Goal: Transaction & Acquisition: Purchase product/service

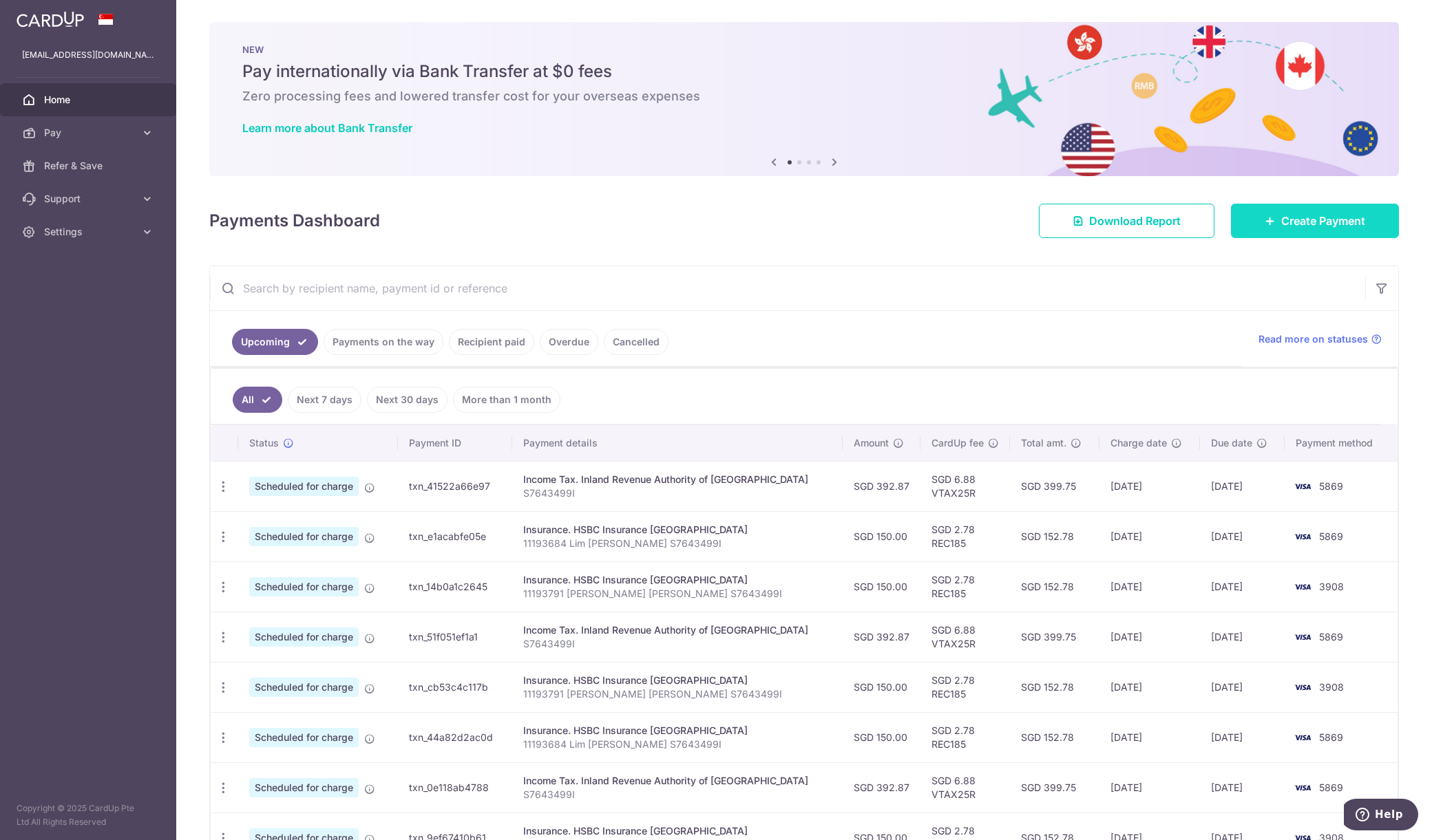
click at [1273, 219] on icon at bounding box center [1269, 221] width 11 height 11
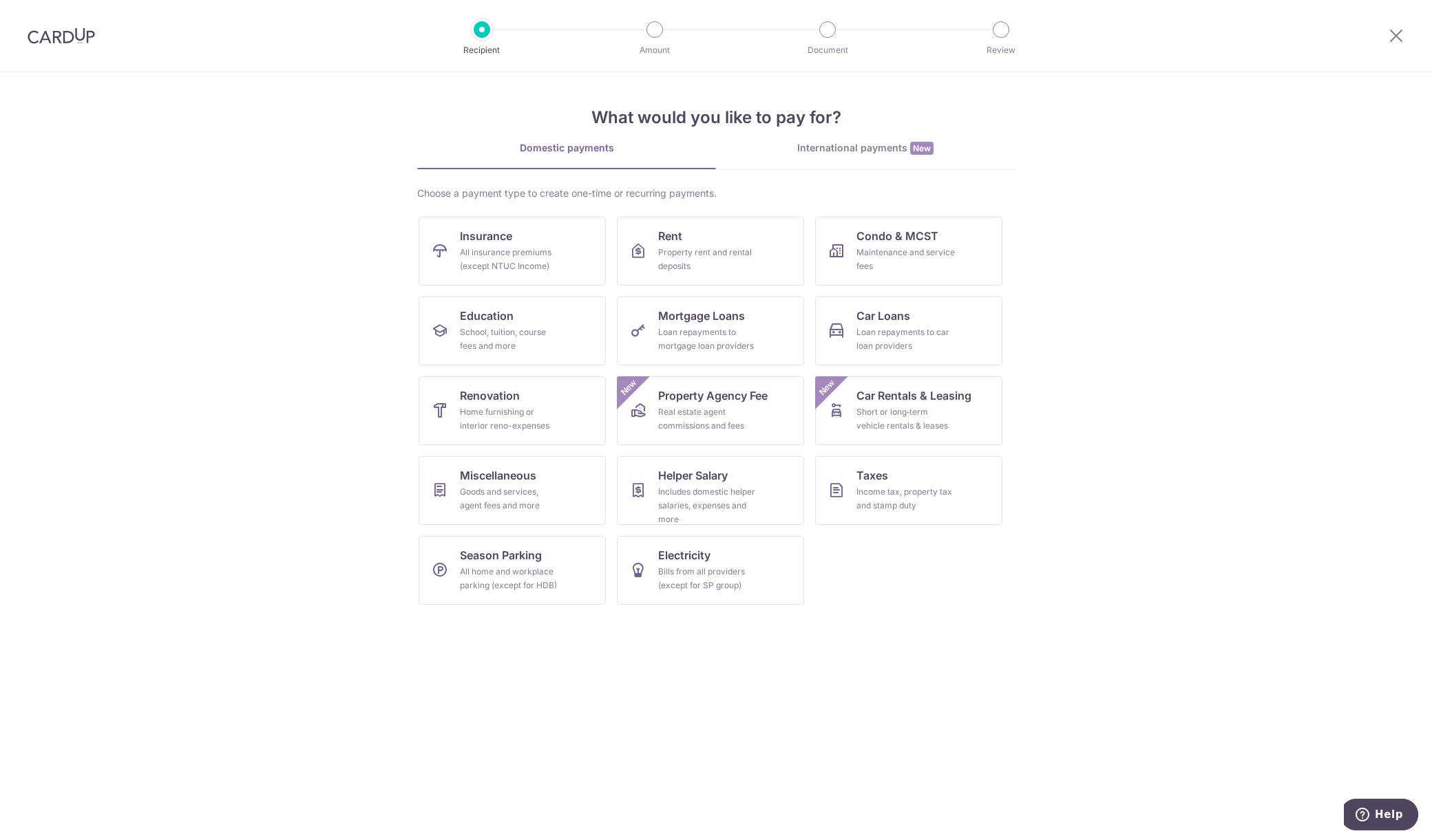
click at [69, 36] on img at bounding box center [61, 36] width 67 height 17
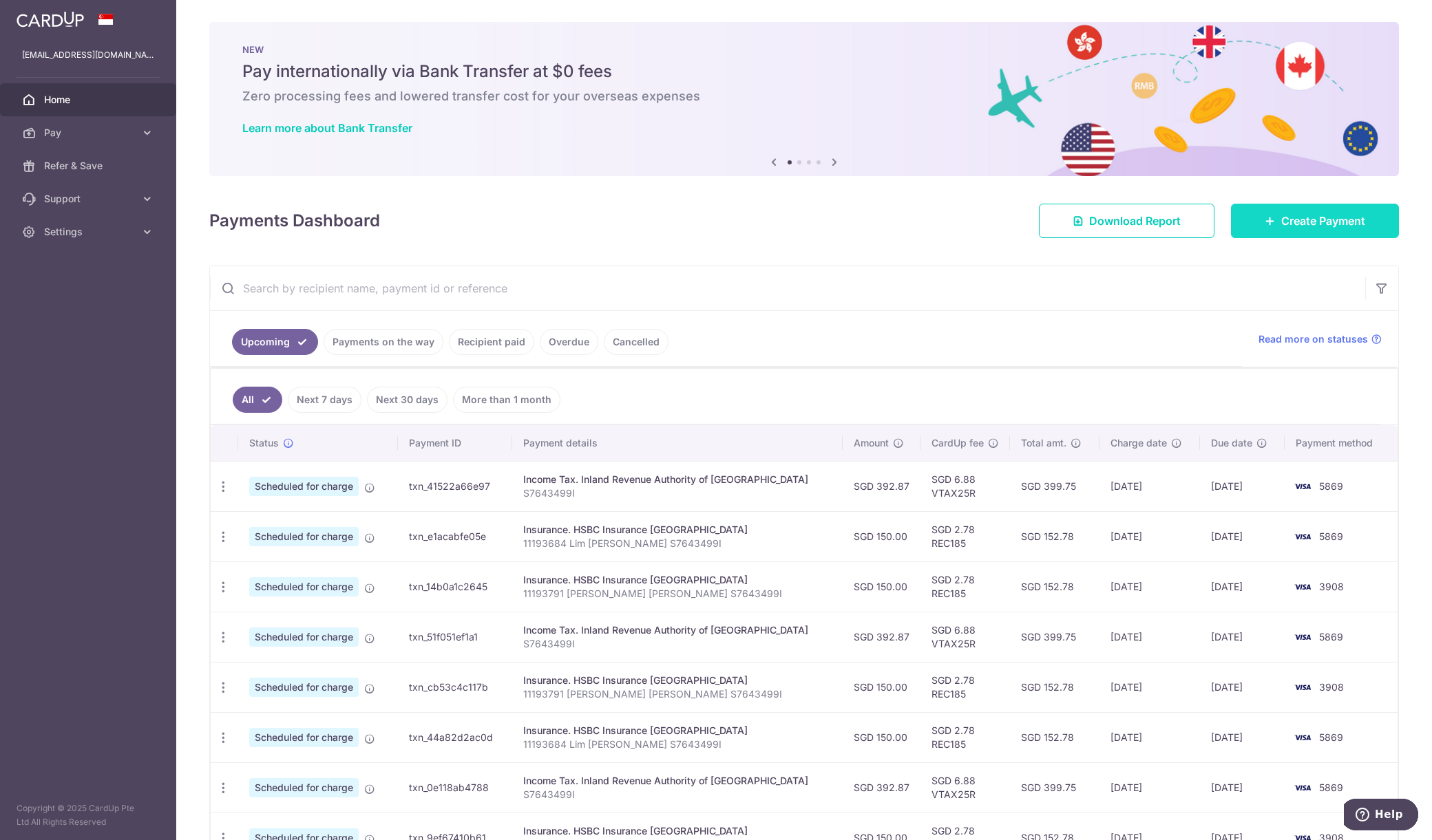
click at [1299, 220] on span "Create Payment" at bounding box center [1323, 221] width 84 height 17
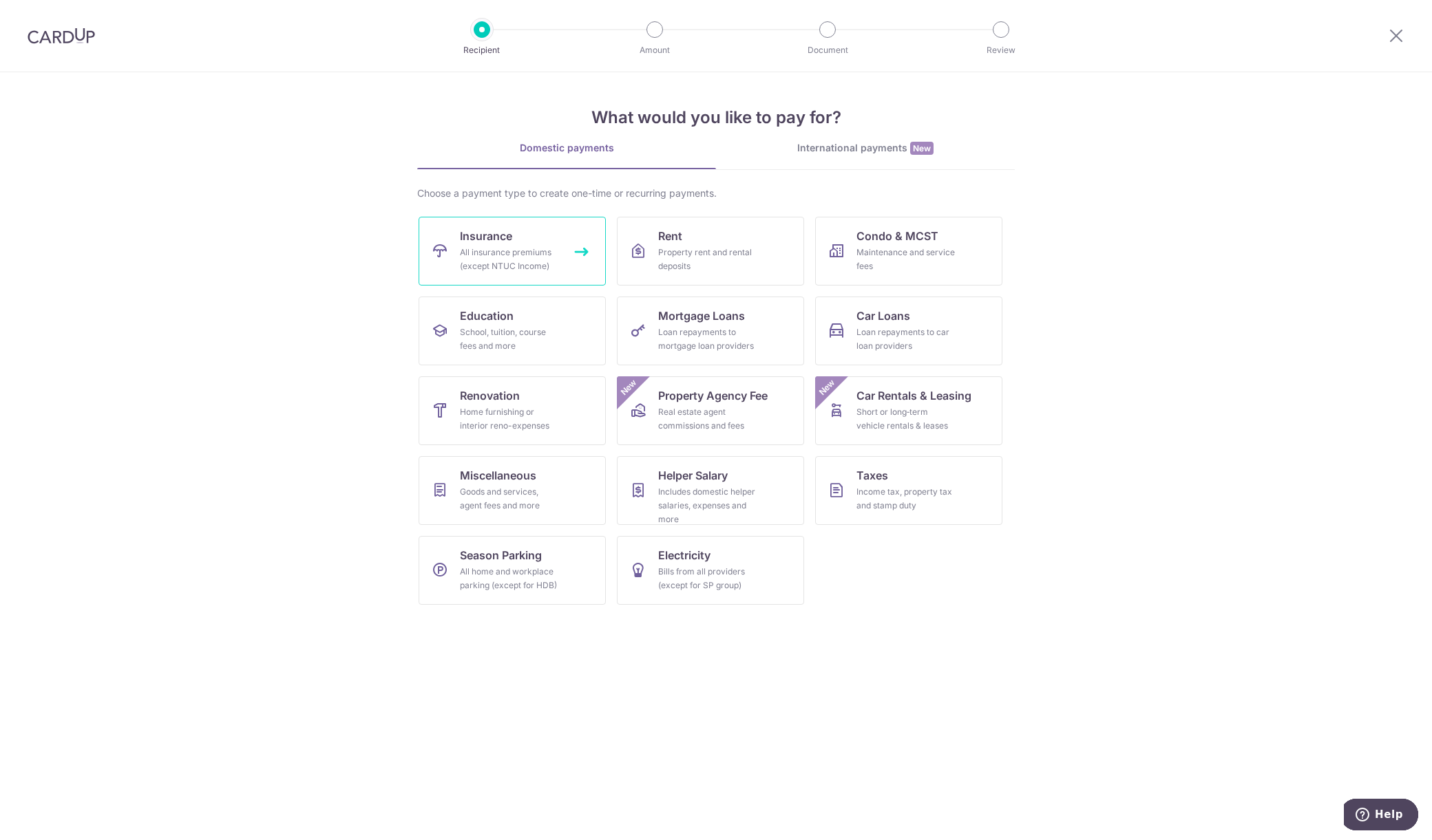
click at [496, 254] on div "All insurance premiums (except NTUC Income)" at bounding box center [510, 259] width 99 height 28
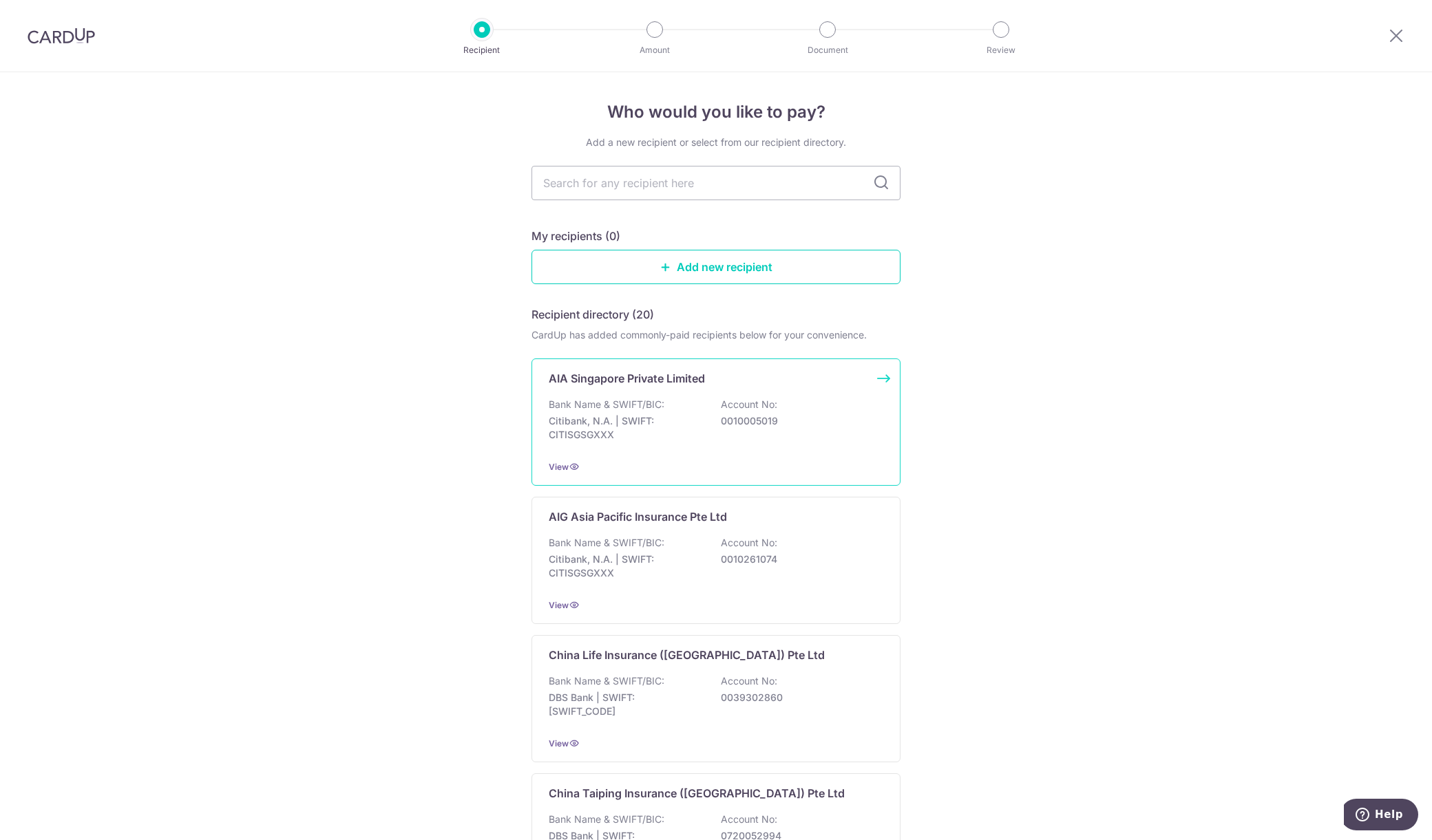
click at [731, 393] on div "AIA Singapore Private Limited Bank Name & SWIFT/BIC: Citibank, N.A. | SWIFT: CI…" at bounding box center [716, 422] width 369 height 128
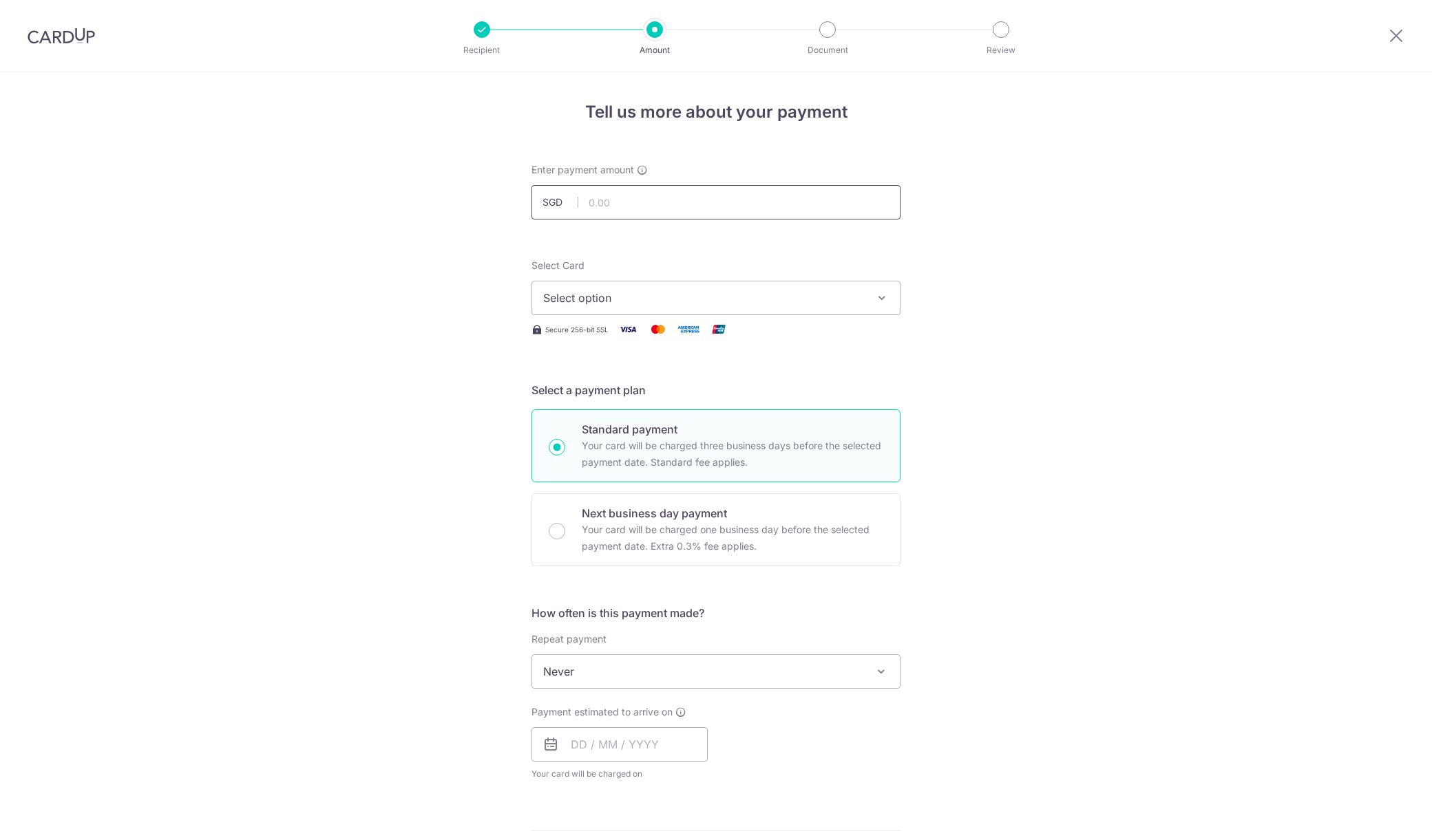
click at [697, 211] on input "text" at bounding box center [716, 202] width 369 height 34
type input "12,001.00"
click at [630, 302] on span "Select option" at bounding box center [703, 298] width 321 height 17
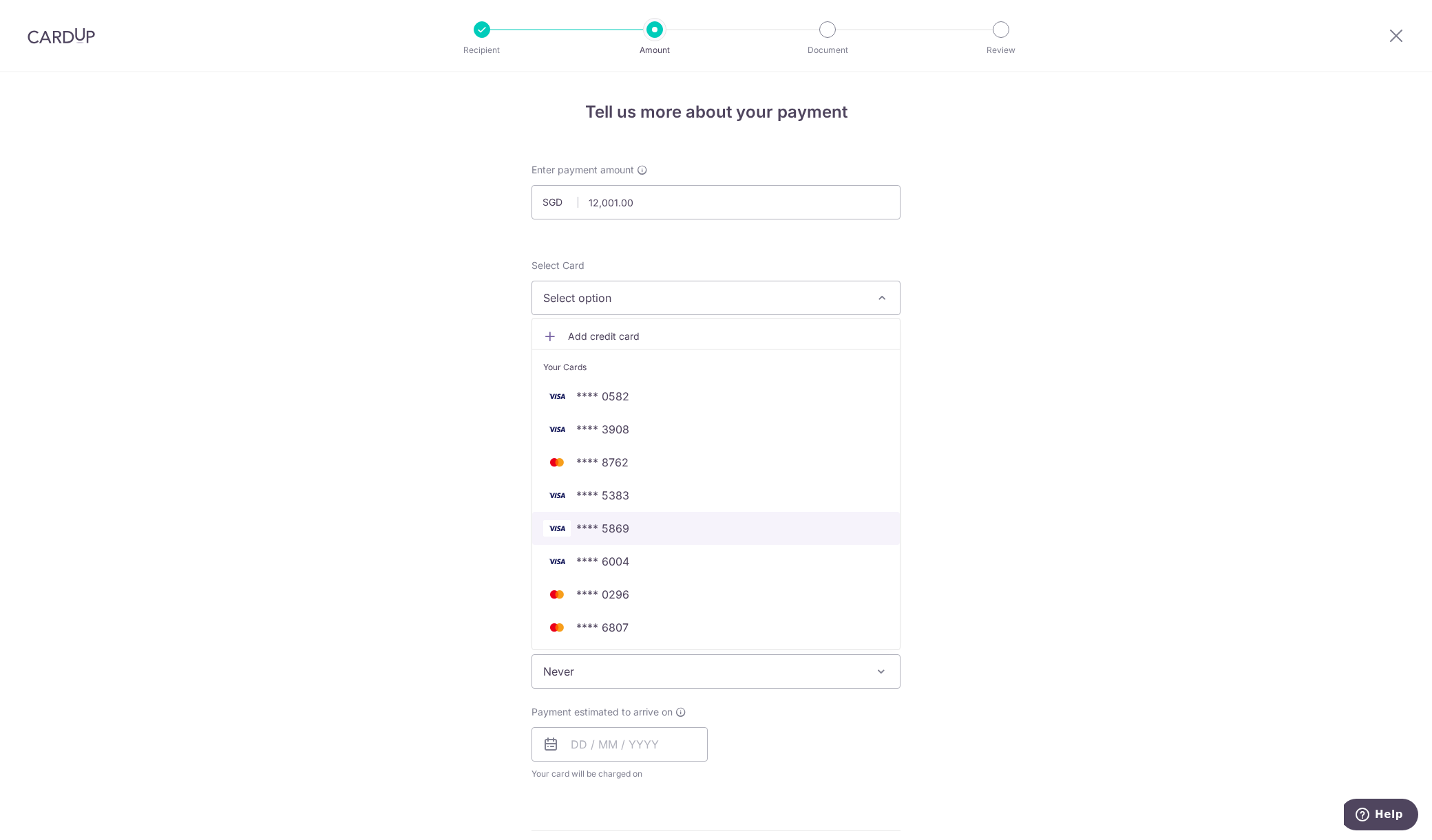
click at [767, 528] on span "**** 5869" at bounding box center [716, 529] width 346 height 17
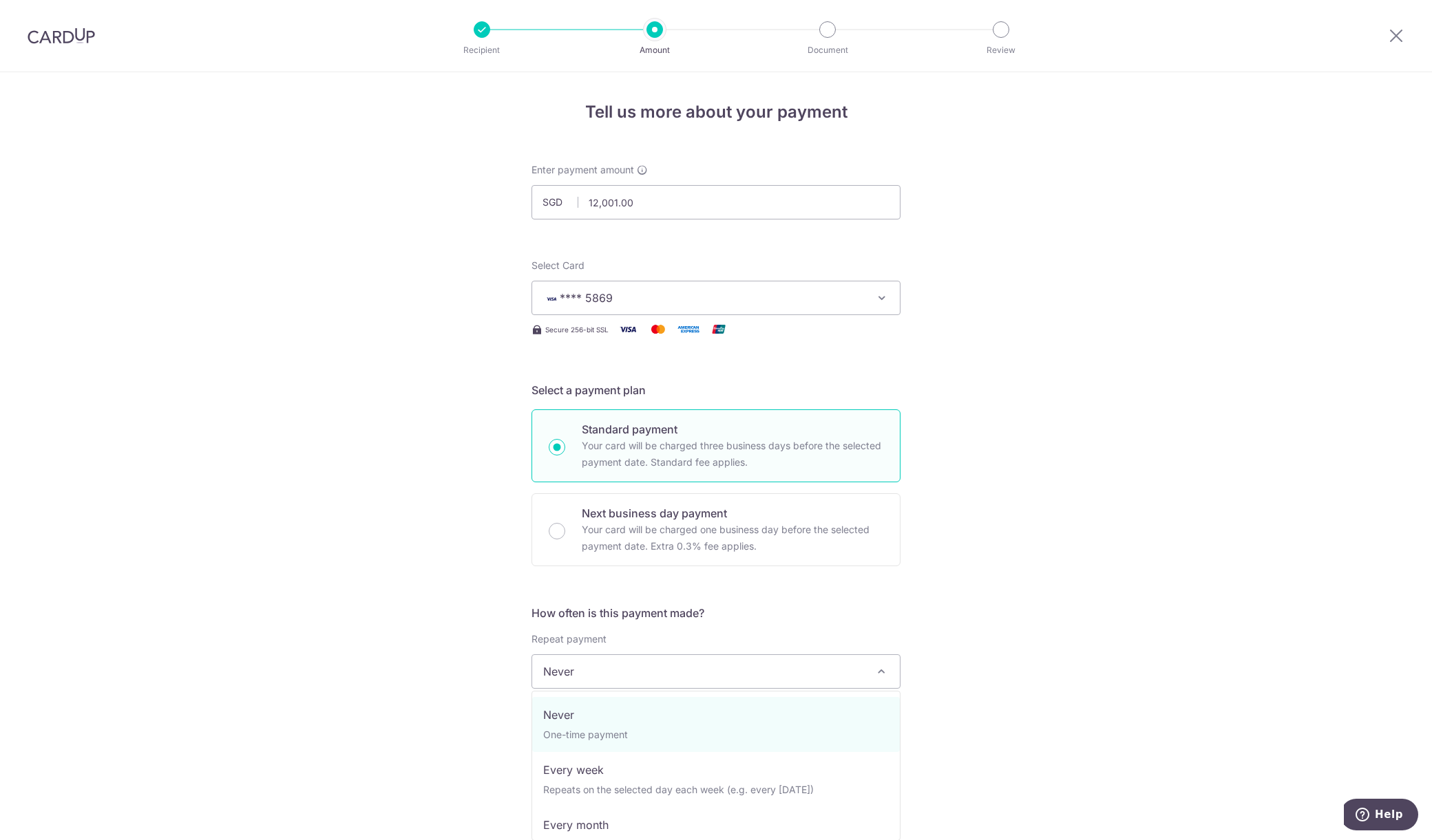
click at [845, 676] on span "Never" at bounding box center [716, 671] width 368 height 33
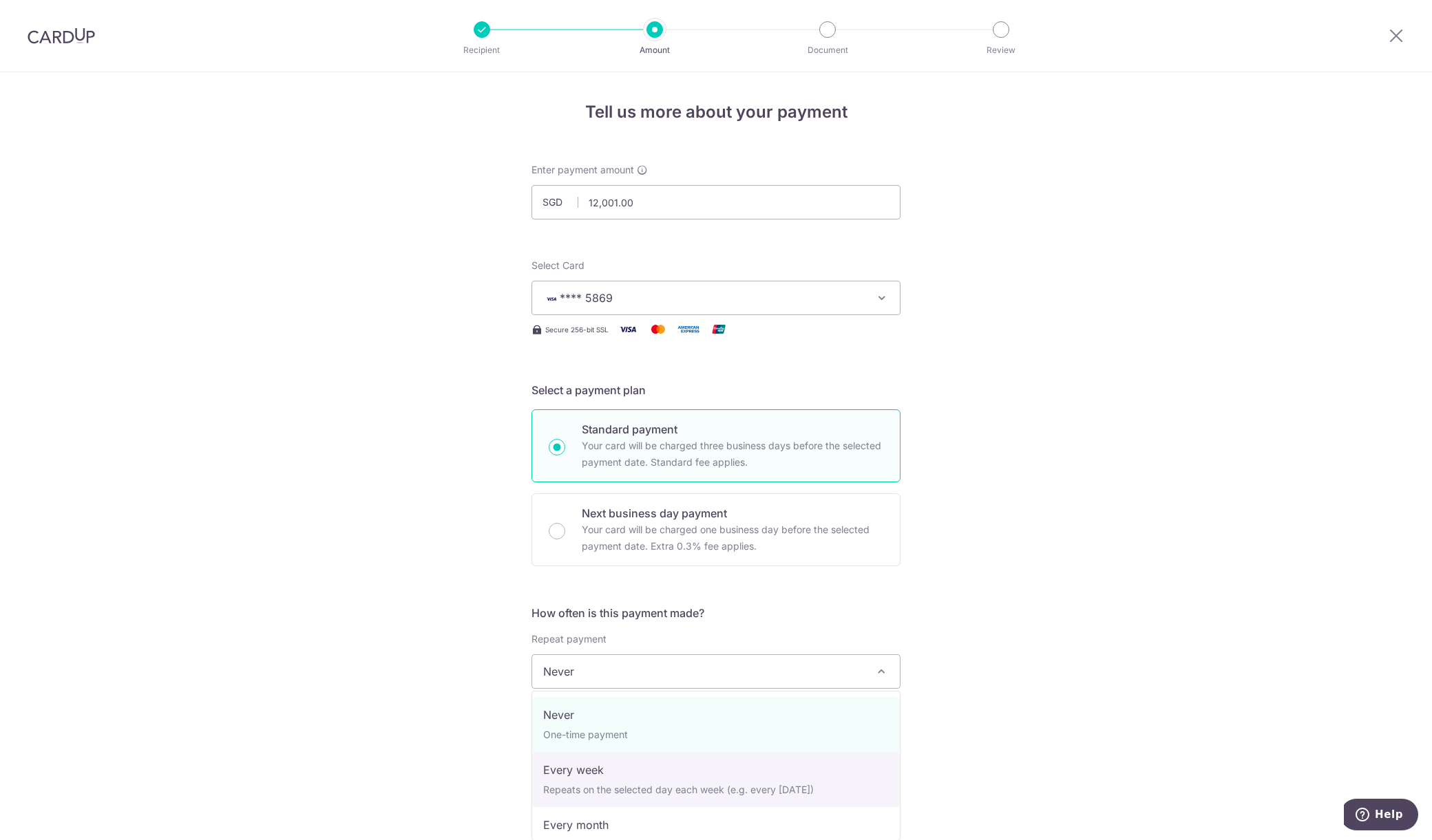
click at [1011, 544] on div "Tell us more about your payment Enter payment amount SGD 12,001.00 12001.00 Sel…" at bounding box center [716, 694] width 1432 height 1244
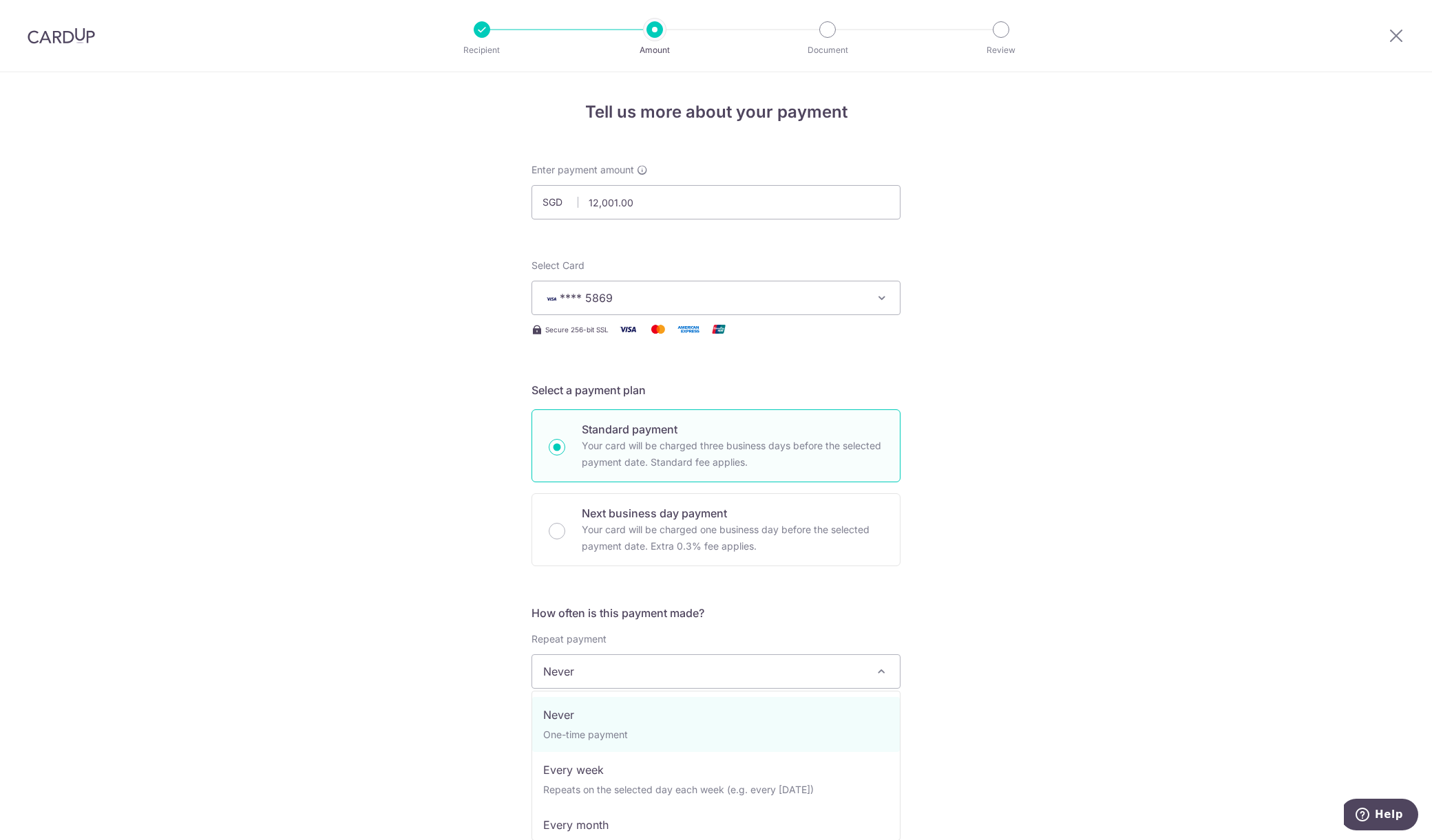
click at [841, 664] on span "Never" at bounding box center [716, 671] width 368 height 33
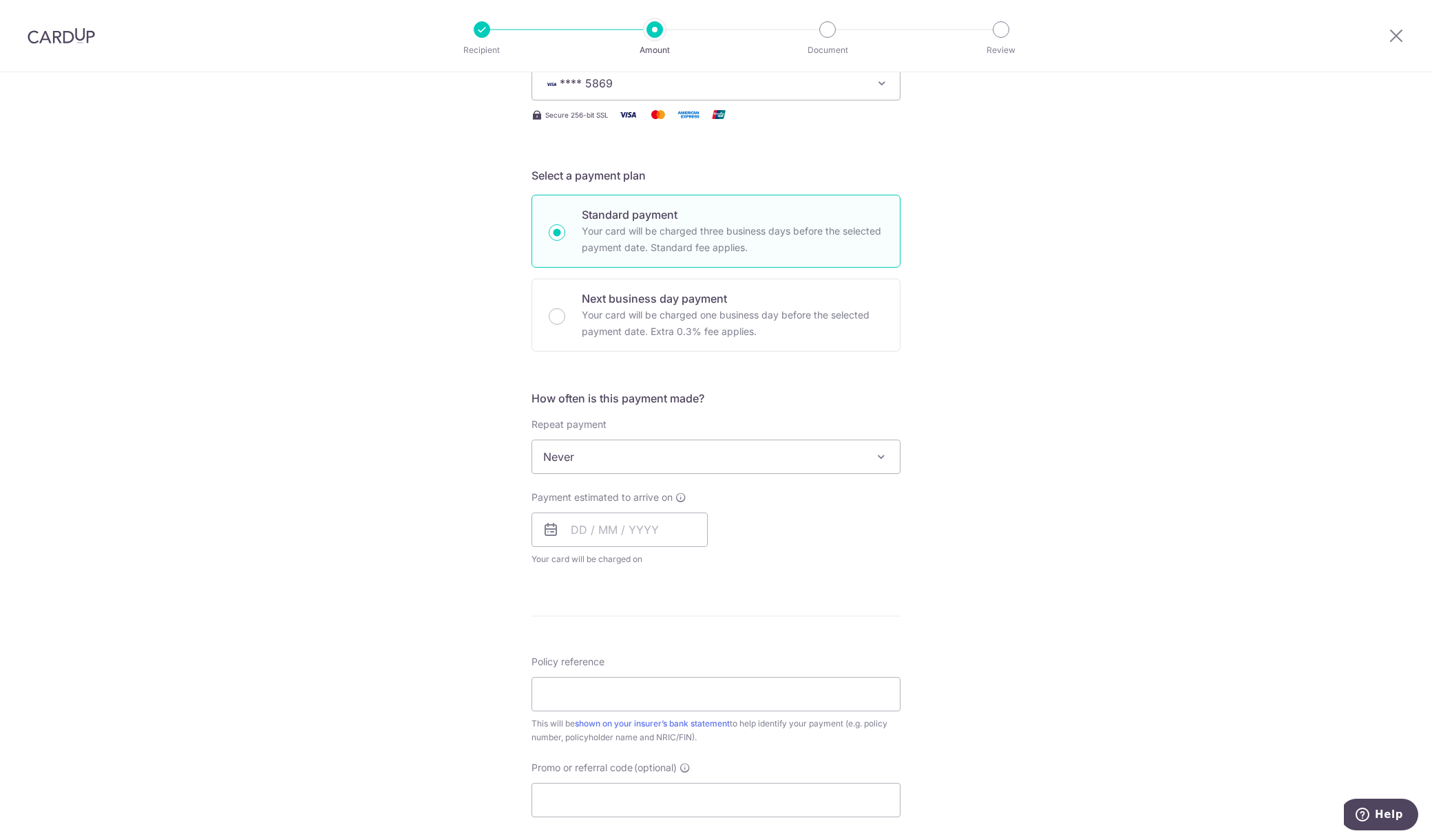
scroll to position [220, 0]
click at [830, 457] on span "Never" at bounding box center [716, 451] width 368 height 33
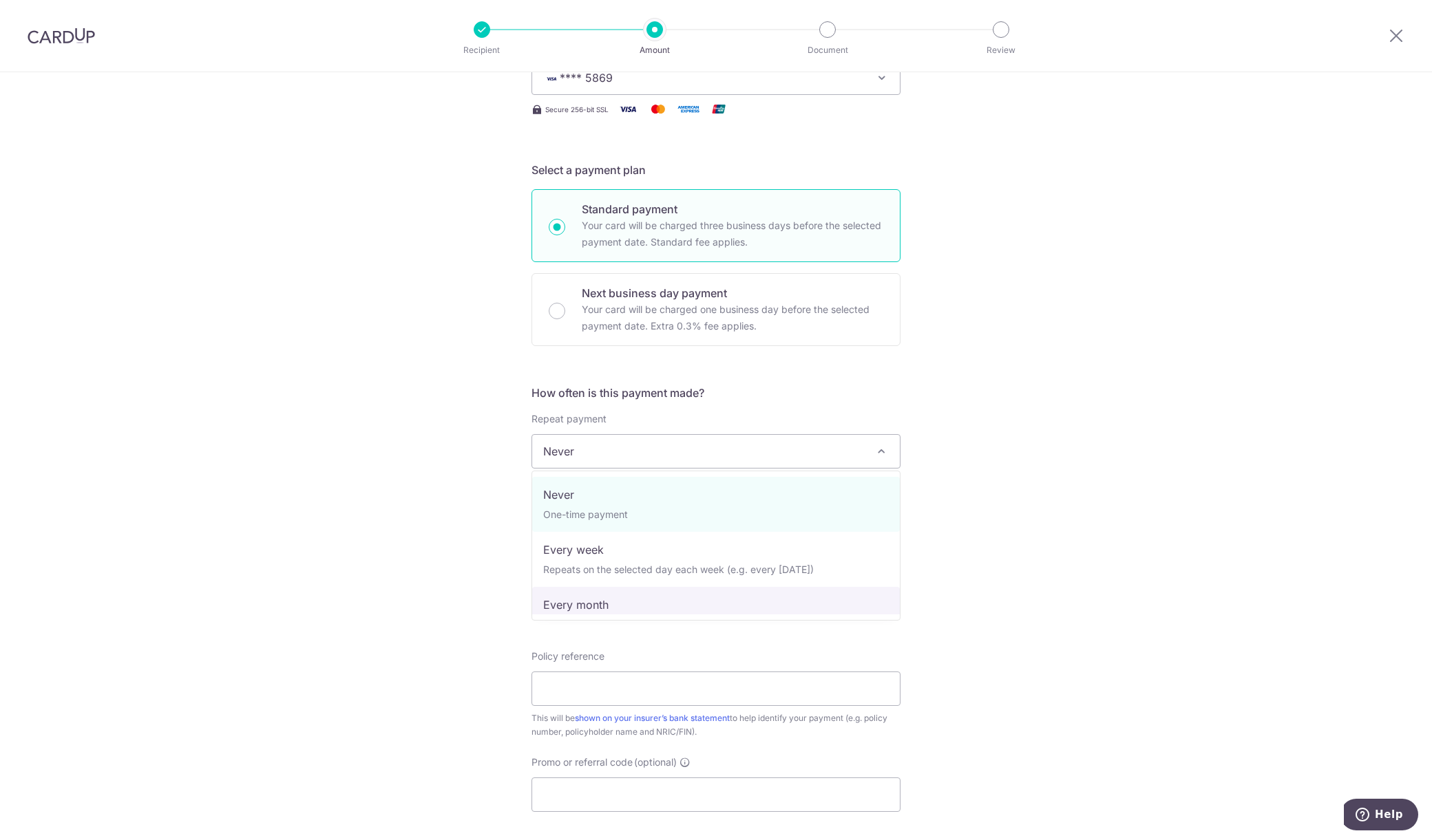
select select "3"
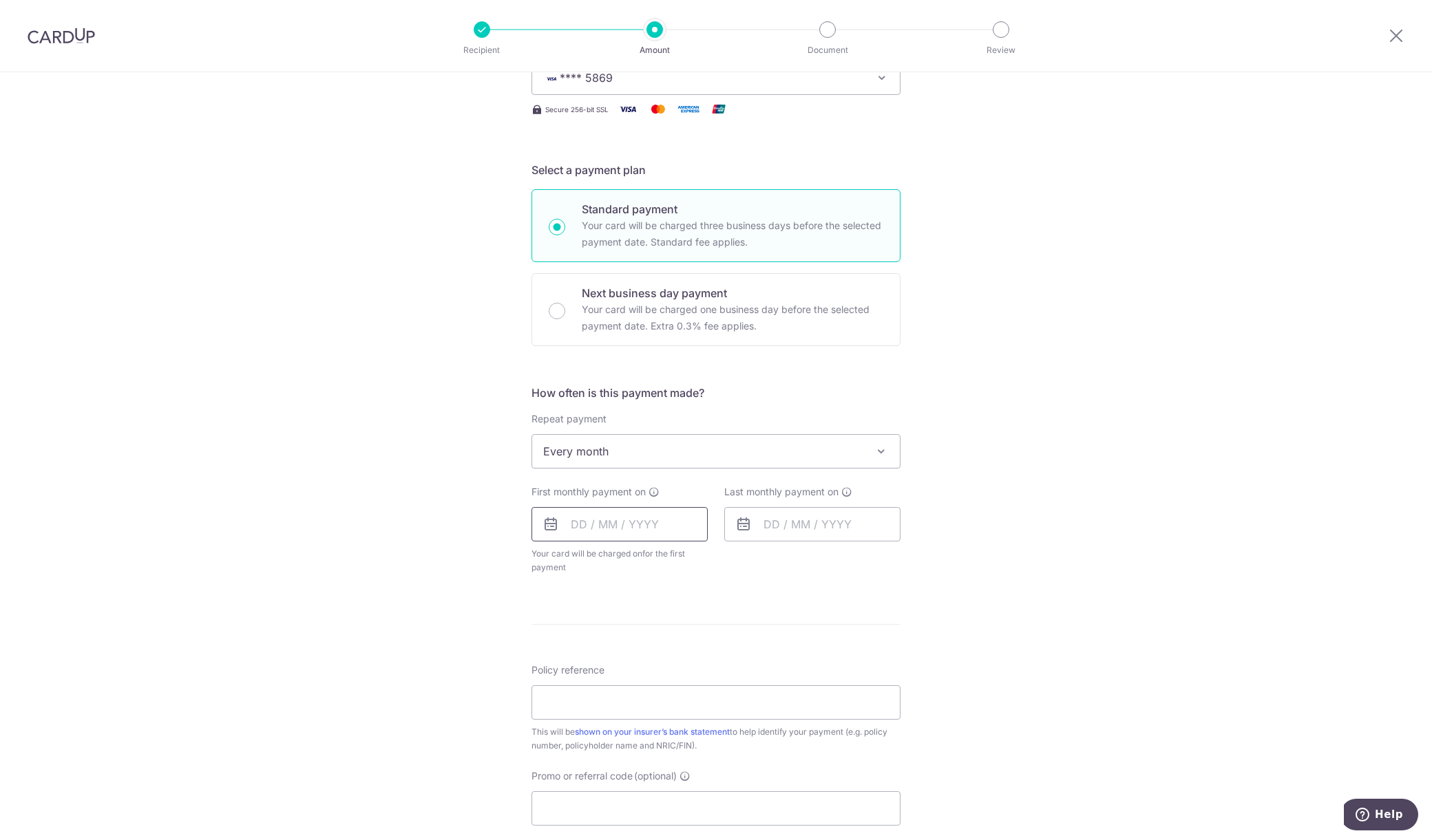
click at [664, 530] on input "text" at bounding box center [619, 524] width 176 height 34
click at [618, 733] on link "30" at bounding box center [614, 732] width 22 height 22
type input "[DATE]"
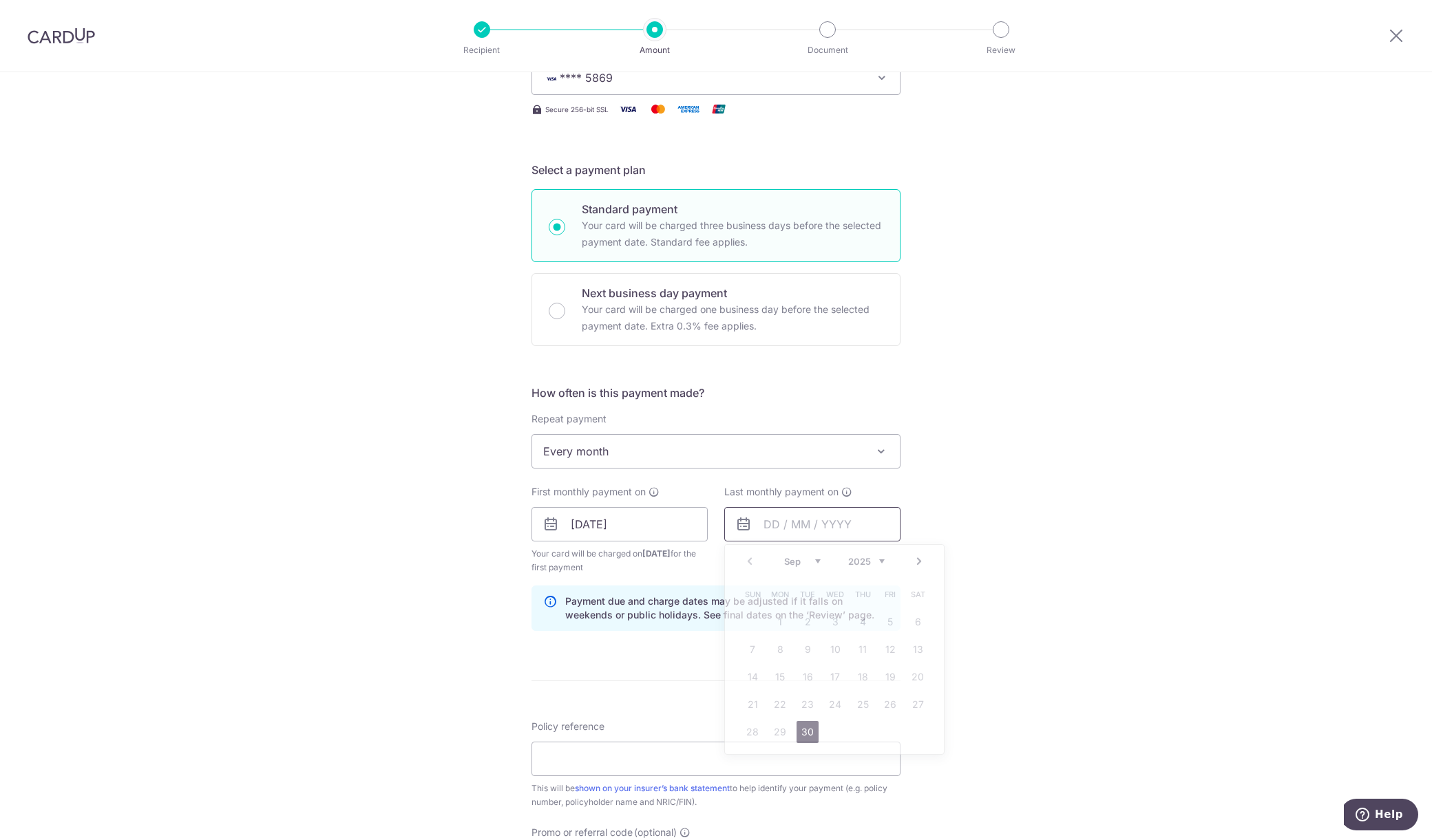
click at [811, 532] on input "text" at bounding box center [813, 524] width 176 height 34
click at [784, 556] on select "Sep Oct Nov Dec" at bounding box center [802, 561] width 36 height 11
click at [859, 731] on link "30" at bounding box center [862, 732] width 22 height 22
type input "30/10/2025"
click at [694, 756] on input "Policy reference" at bounding box center [716, 759] width 369 height 34
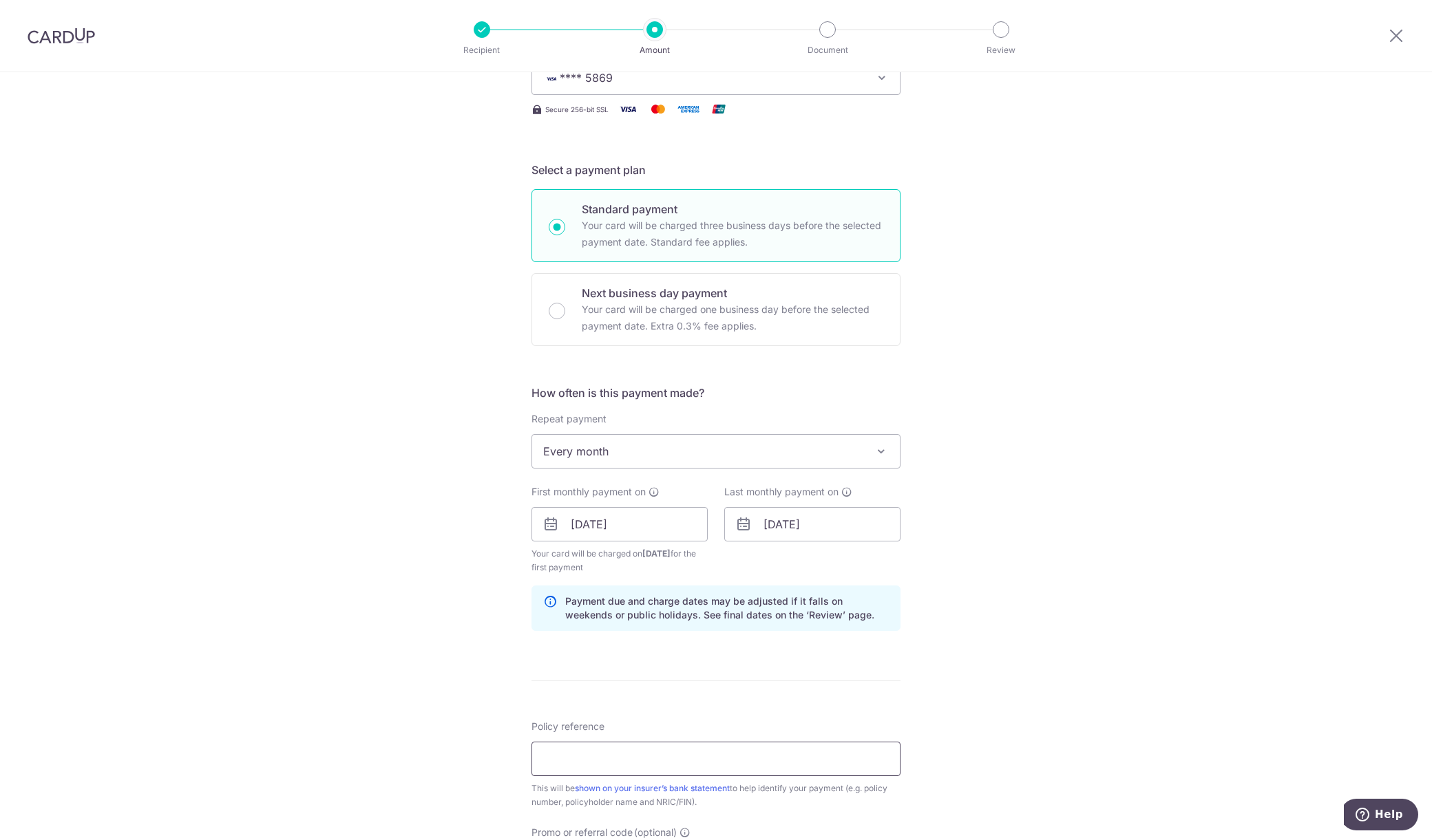
paste input "U125353098"
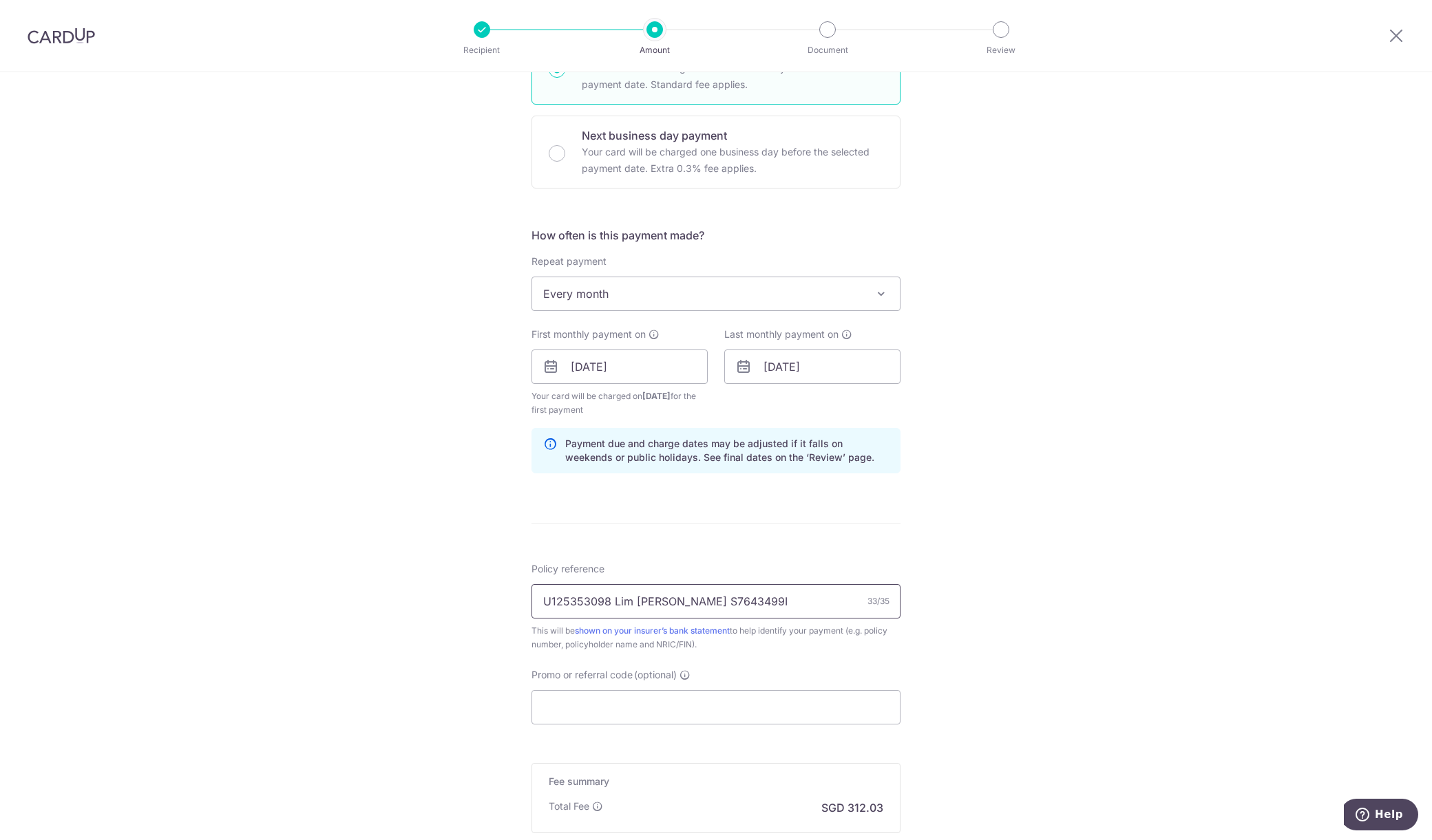
scroll to position [405, 0]
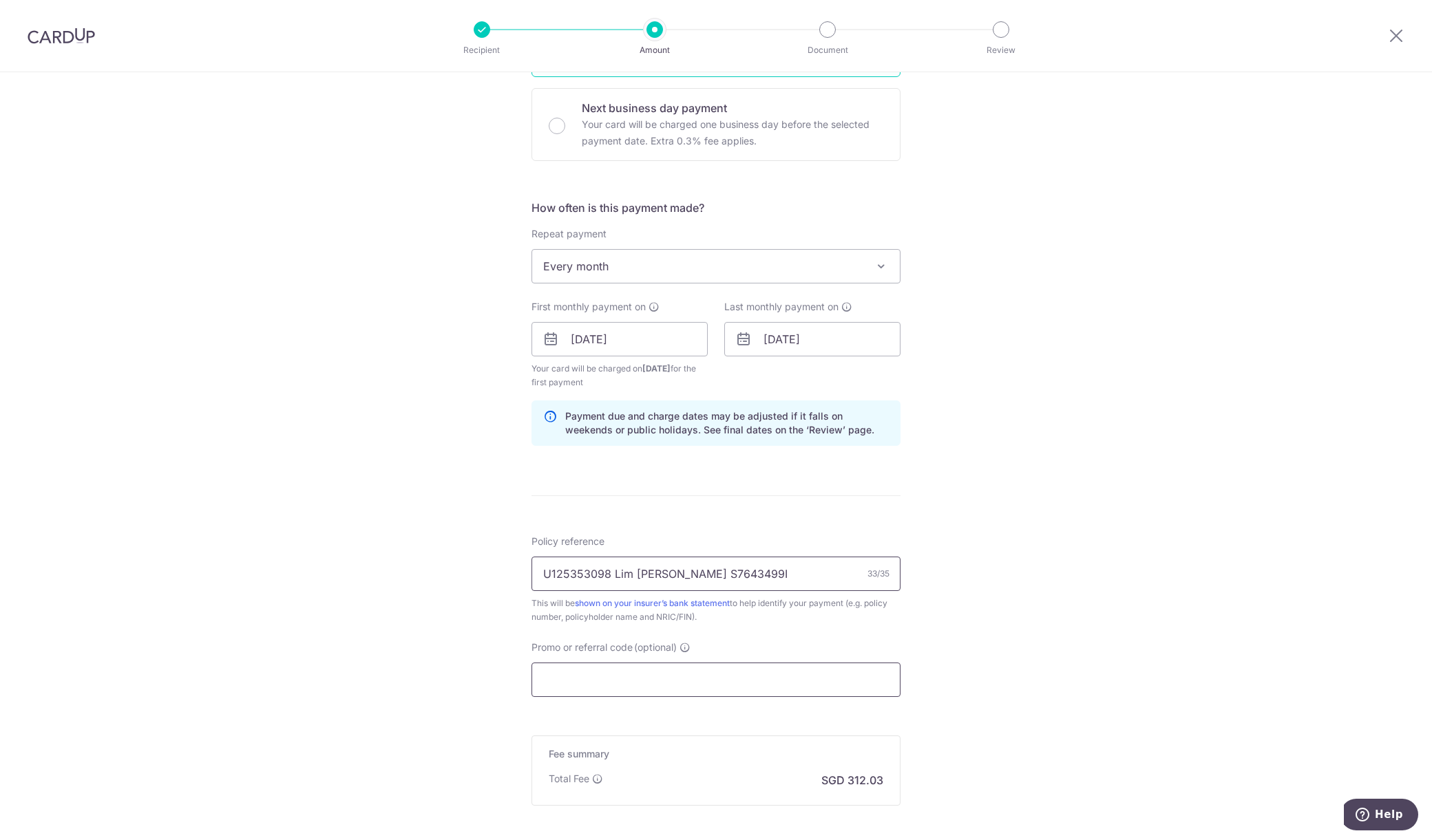
type input "U125353098 Lim [PERSON_NAME] S7643499I"
click at [729, 679] on input "Promo or referral code (optional)" at bounding box center [716, 680] width 369 height 34
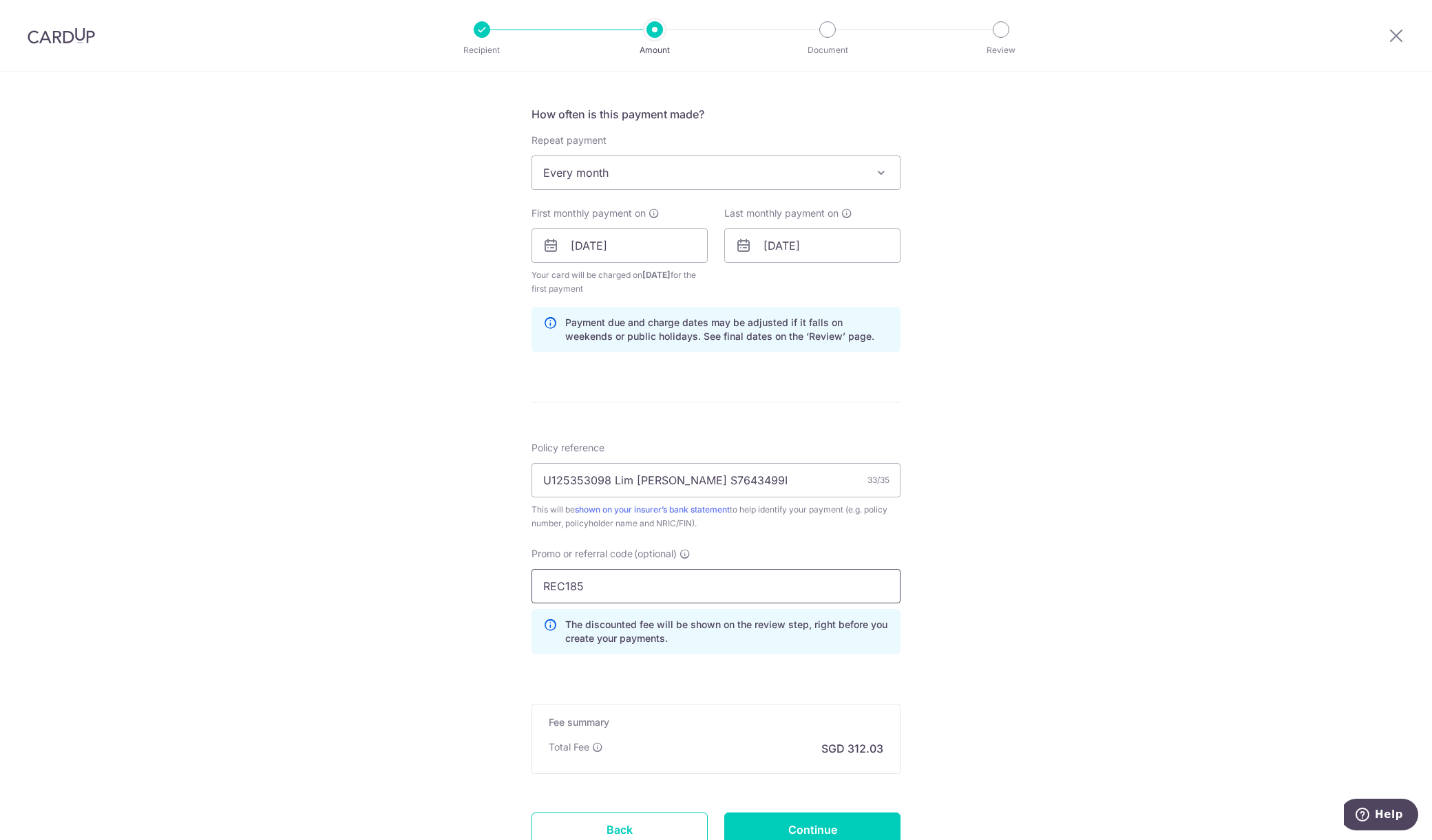
scroll to position [607, 0]
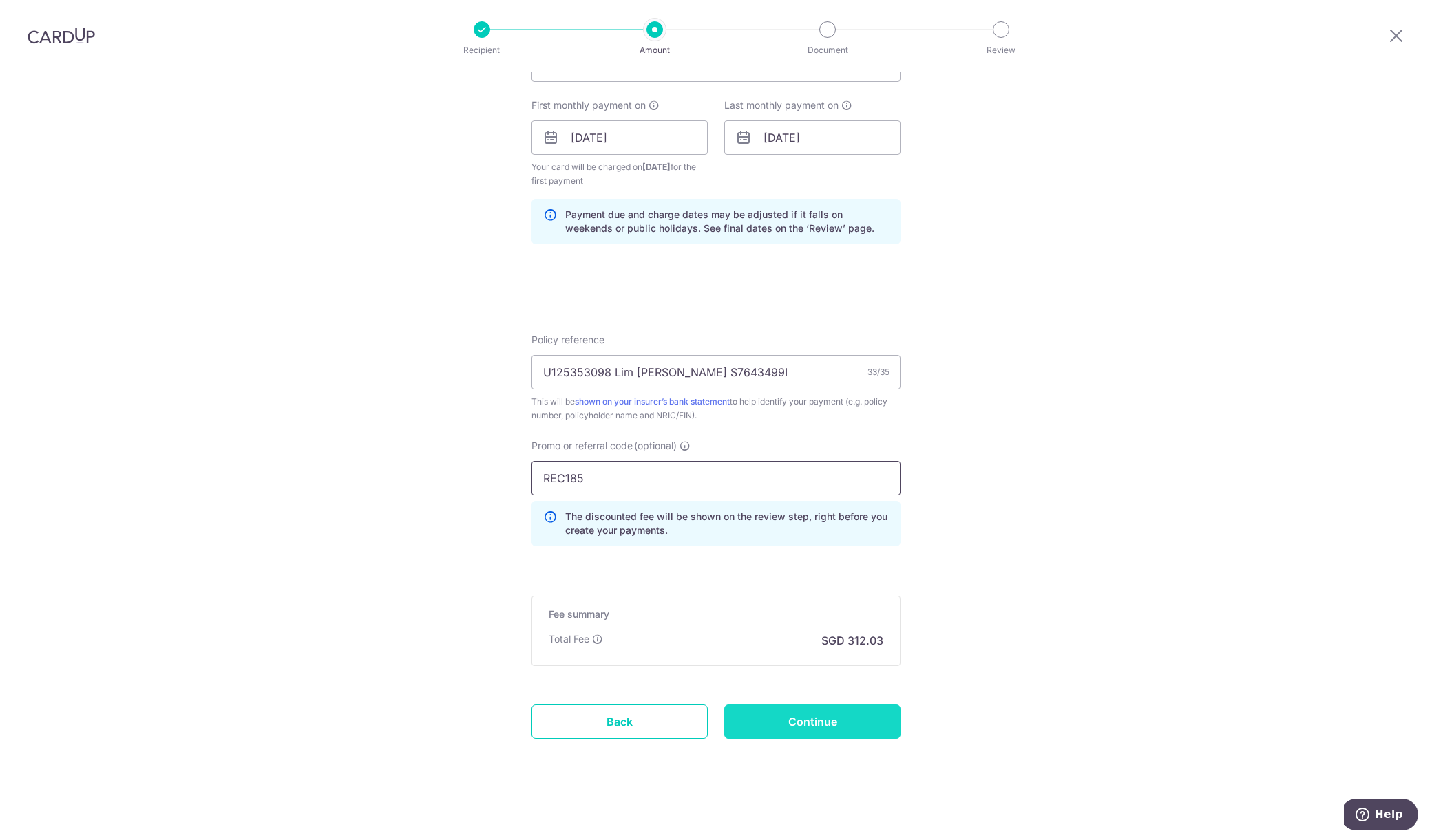
type input "REC185"
click at [804, 721] on input "Continue" at bounding box center [813, 722] width 176 height 34
type input "Create Schedule"
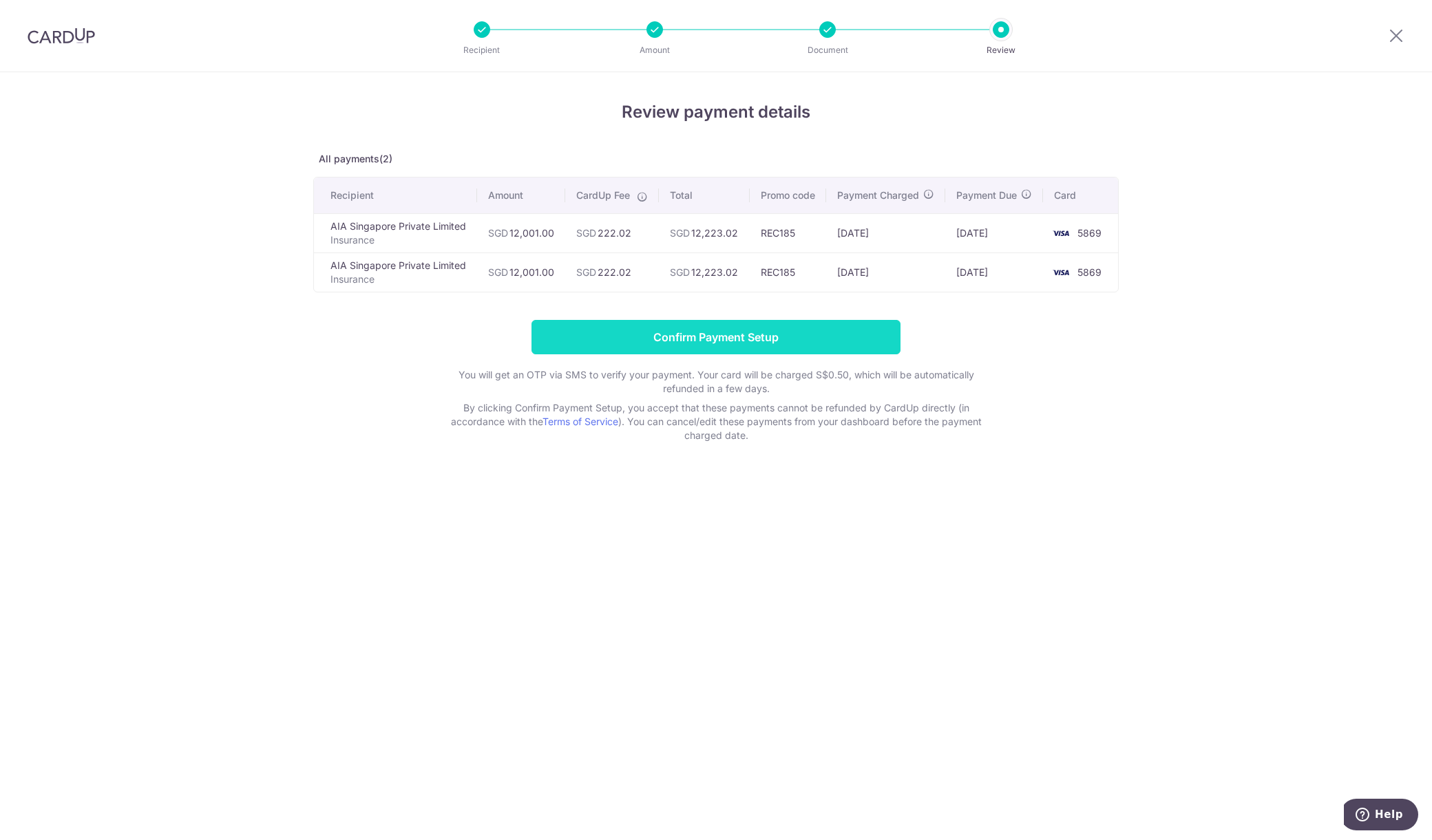
click at [798, 352] on input "Confirm Payment Setup" at bounding box center [716, 337] width 369 height 34
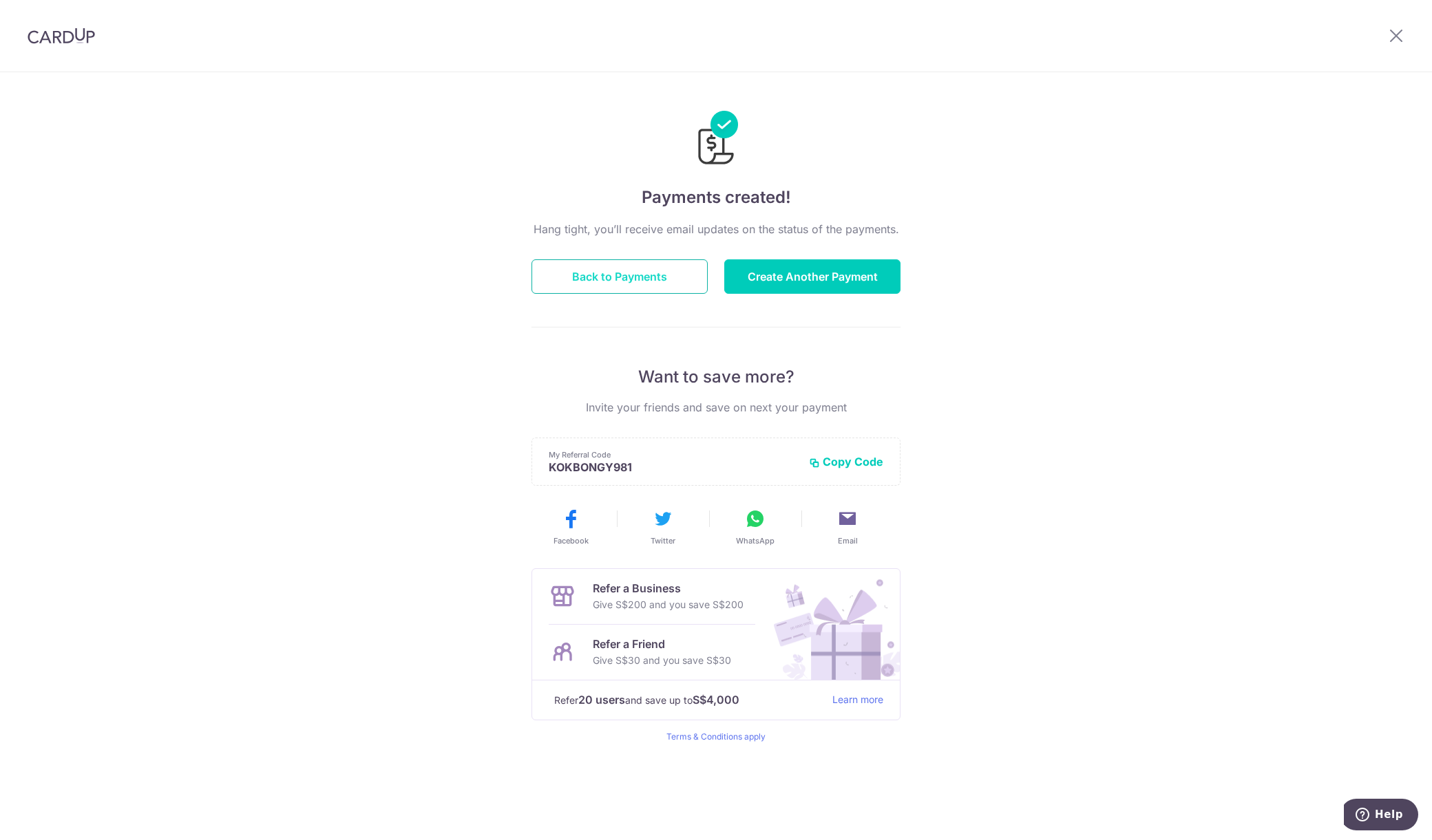
click at [648, 289] on button "Back to Payments" at bounding box center [619, 276] width 176 height 34
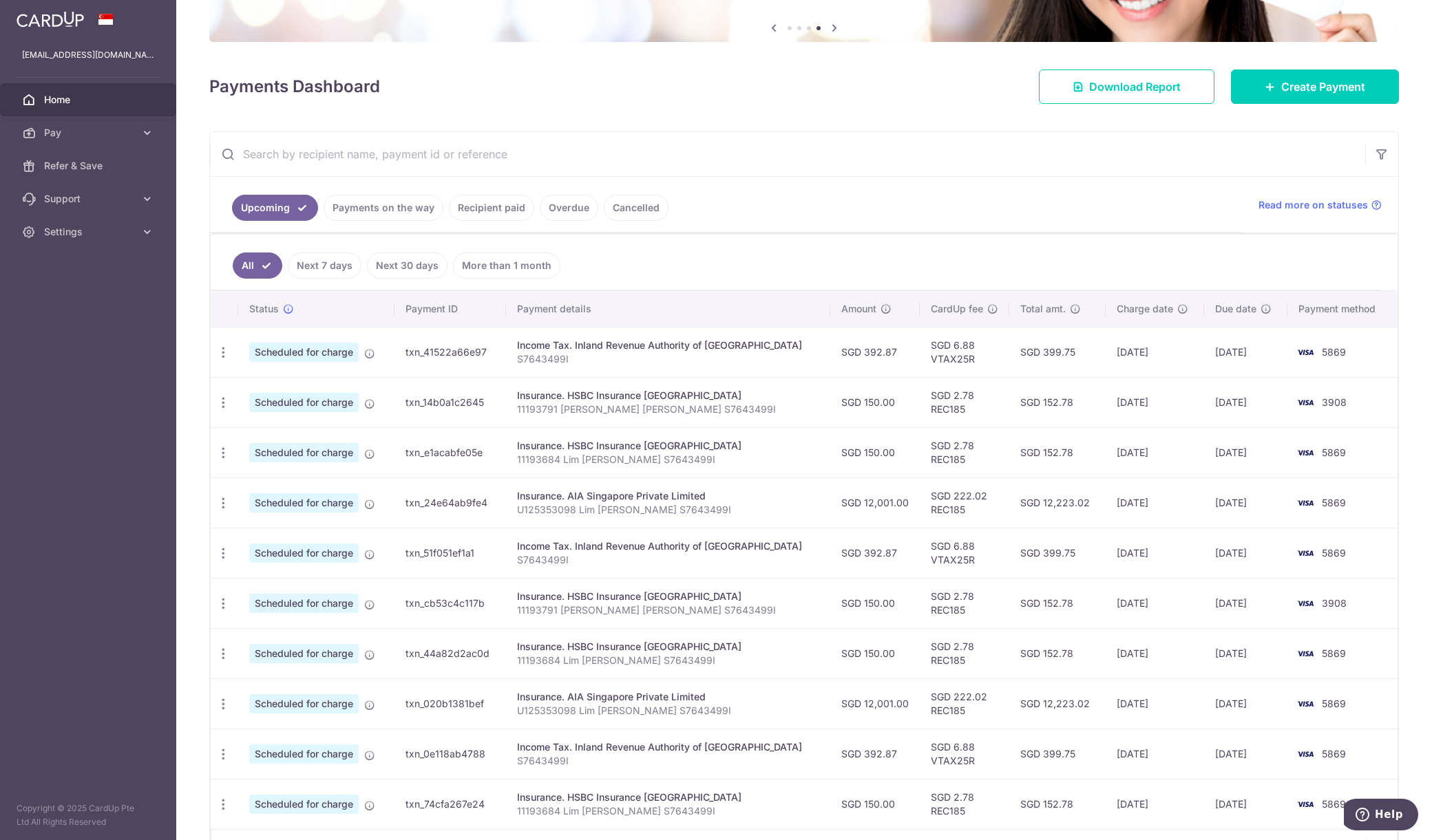
scroll to position [135, 0]
click at [226, 706] on icon "button" at bounding box center [222, 703] width 14 height 14
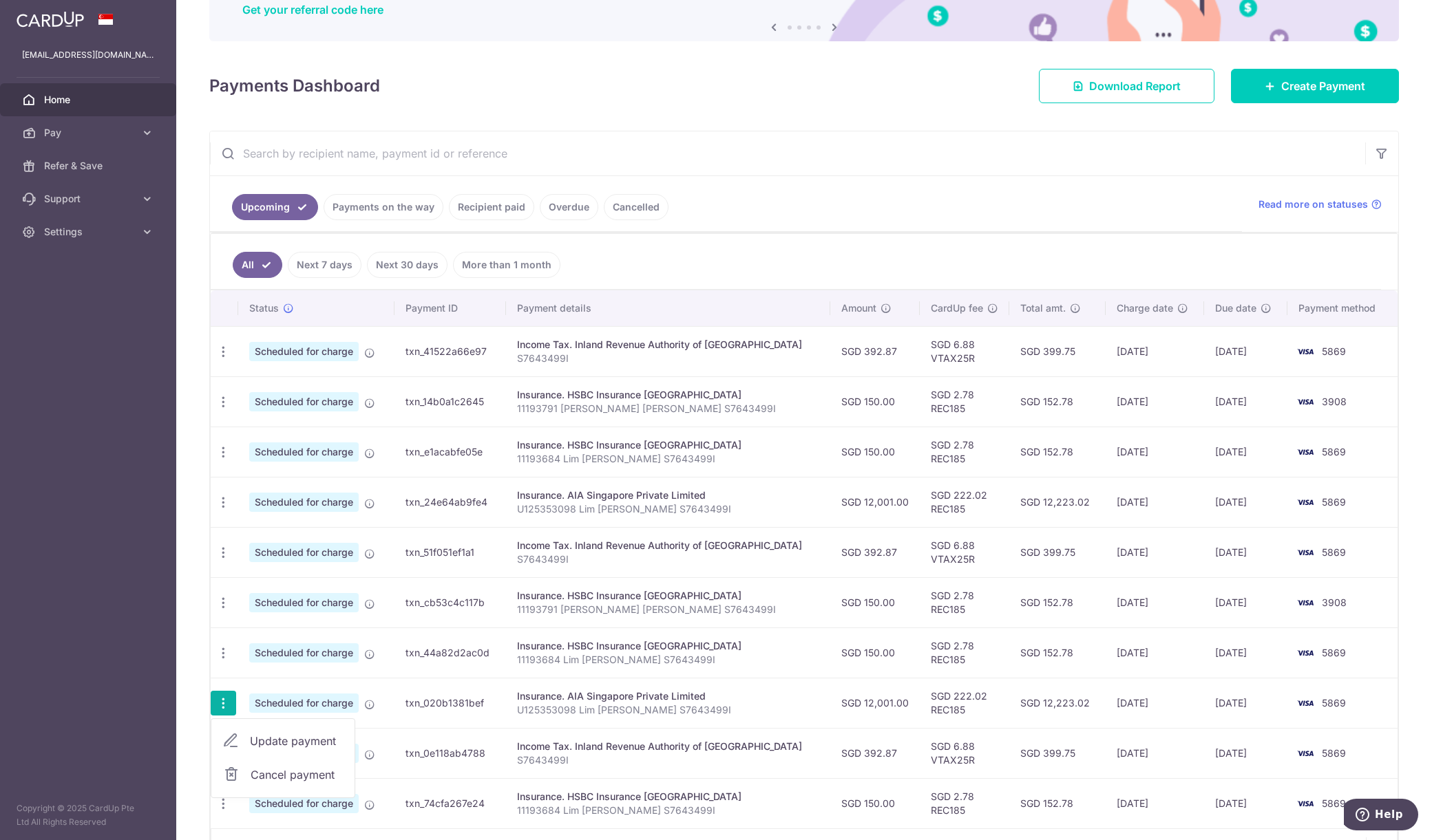
click at [316, 775] on span "Cancel payment" at bounding box center [296, 775] width 92 height 17
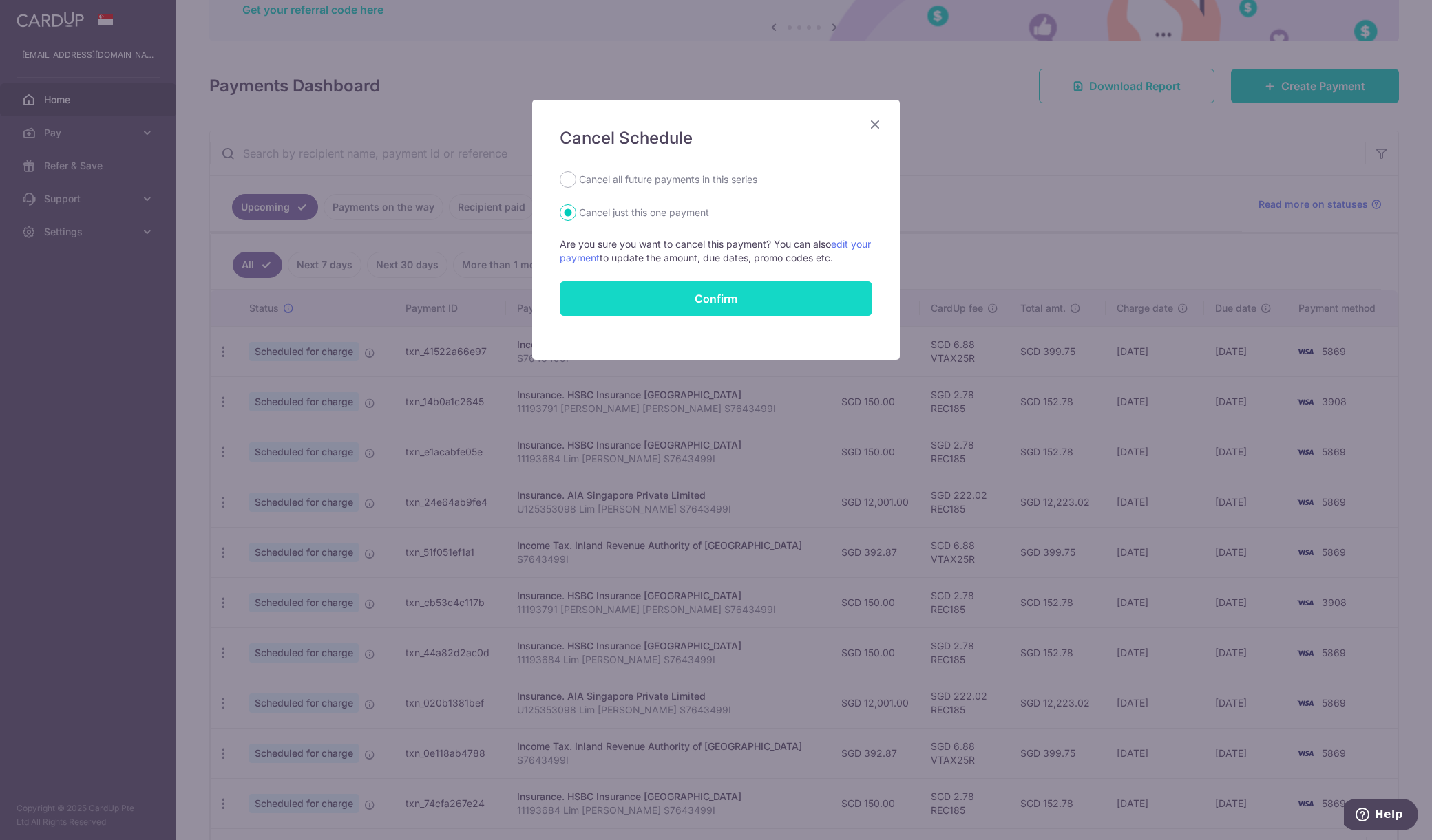
click at [661, 301] on button "Confirm" at bounding box center [716, 298] width 312 height 34
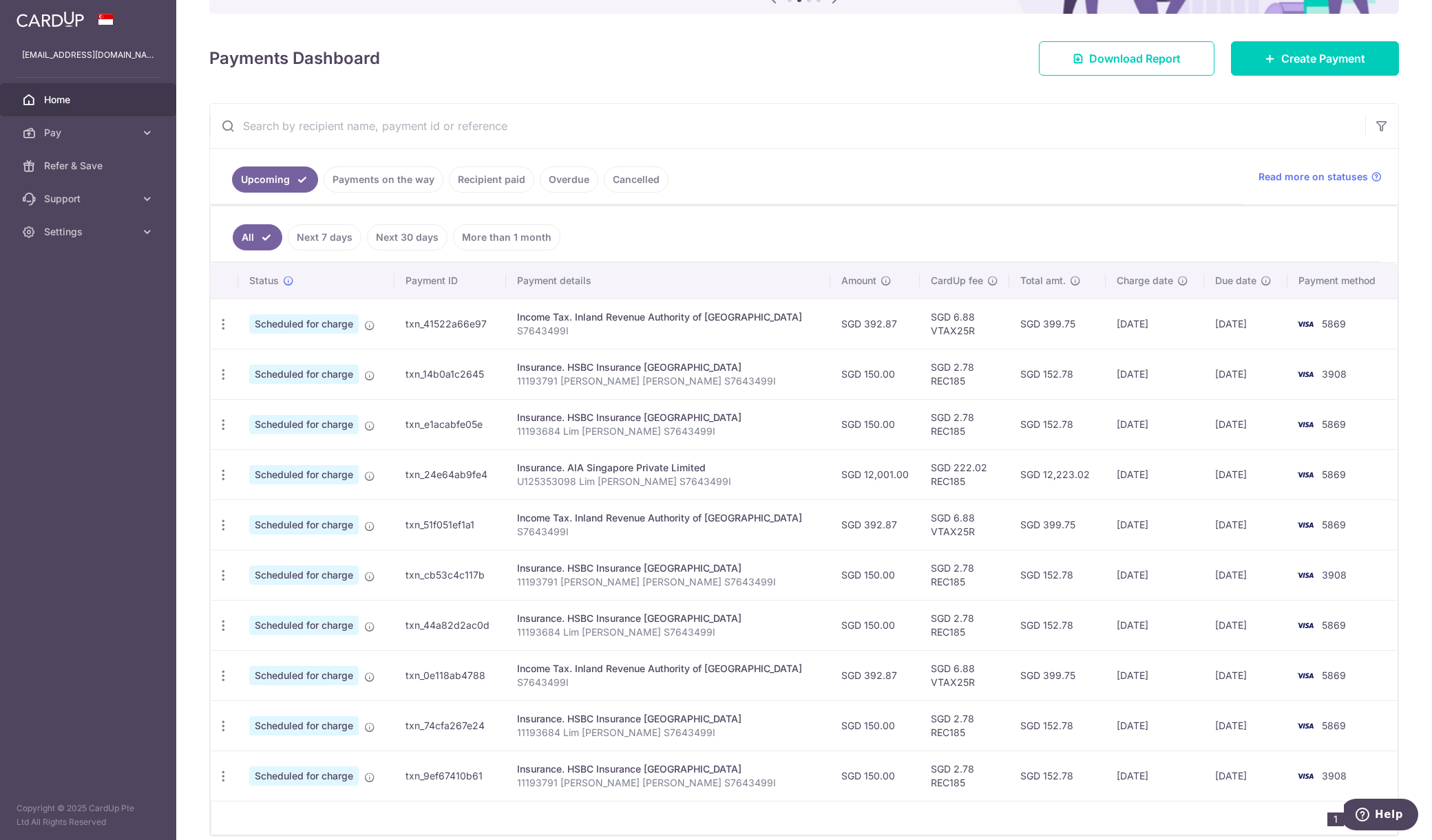
scroll to position [169, 0]
